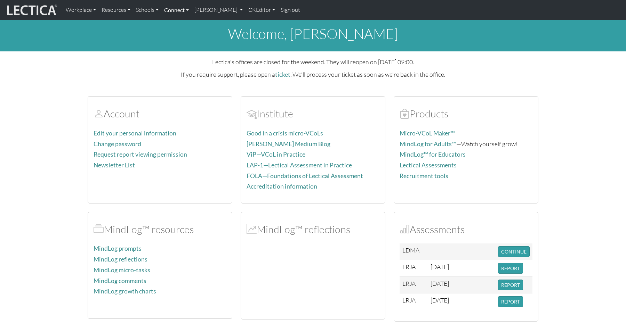
scroll to position [6, 0]
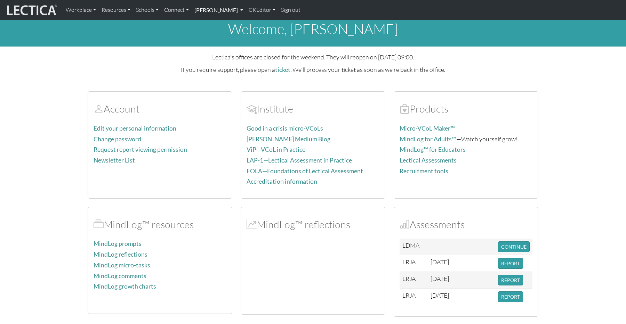
click at [209, 11] on link "[PERSON_NAME]" at bounding box center [219, 10] width 54 height 15
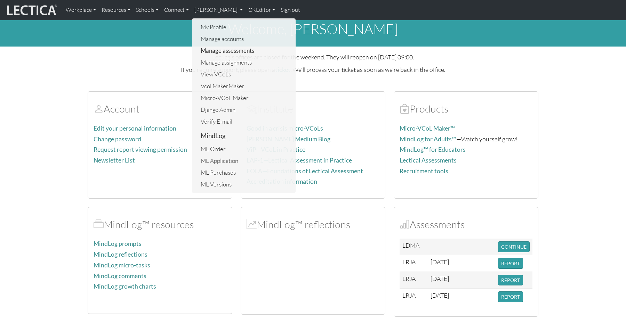
click at [232, 48] on link "Manage assessments" at bounding box center [244, 51] width 90 height 12
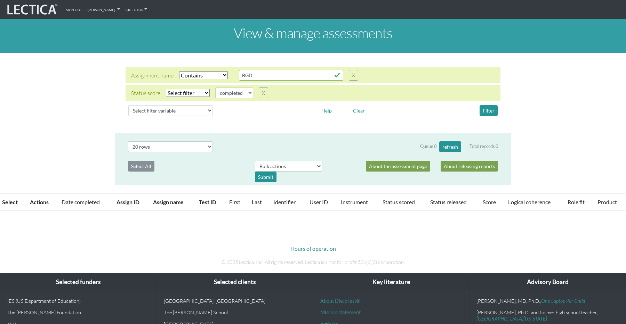
select select "icontains"
select select
select select "20"
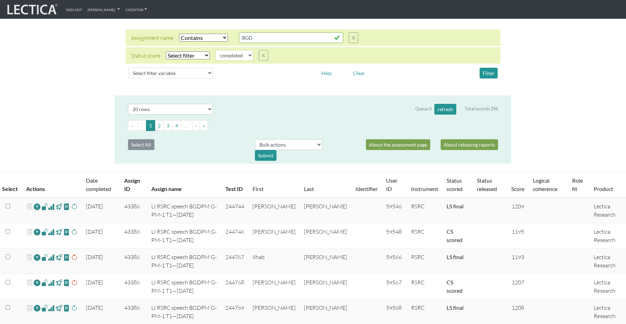
scroll to position [40, 0]
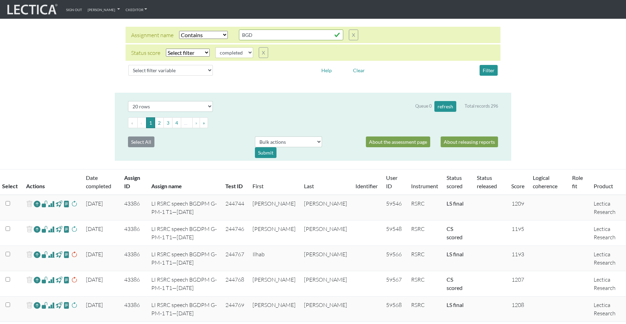
click at [188, 34] on select "Select filter Equals Does not equal Contains Does not contain Starts with Ends …" at bounding box center [203, 35] width 49 height 8
select select
click at [176, 51] on select "Select filter Equals Does not equal" at bounding box center [188, 53] width 44 height 8
select select "iexact"
click at [487, 70] on button "Filter" at bounding box center [489, 70] width 18 height 11
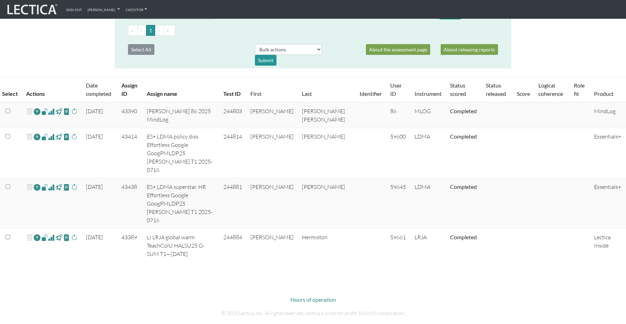
scroll to position [127, 0]
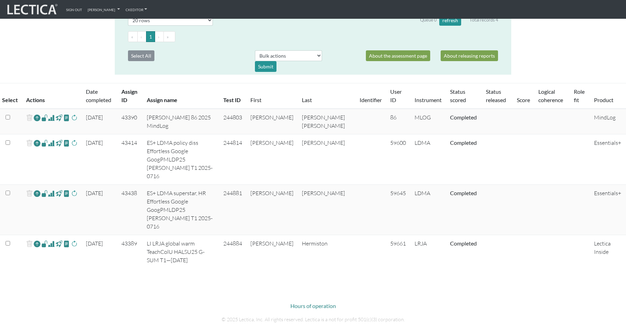
click at [51, 240] on span at bounding box center [51, 244] width 7 height 8
